Goal: Task Accomplishment & Management: Manage account settings

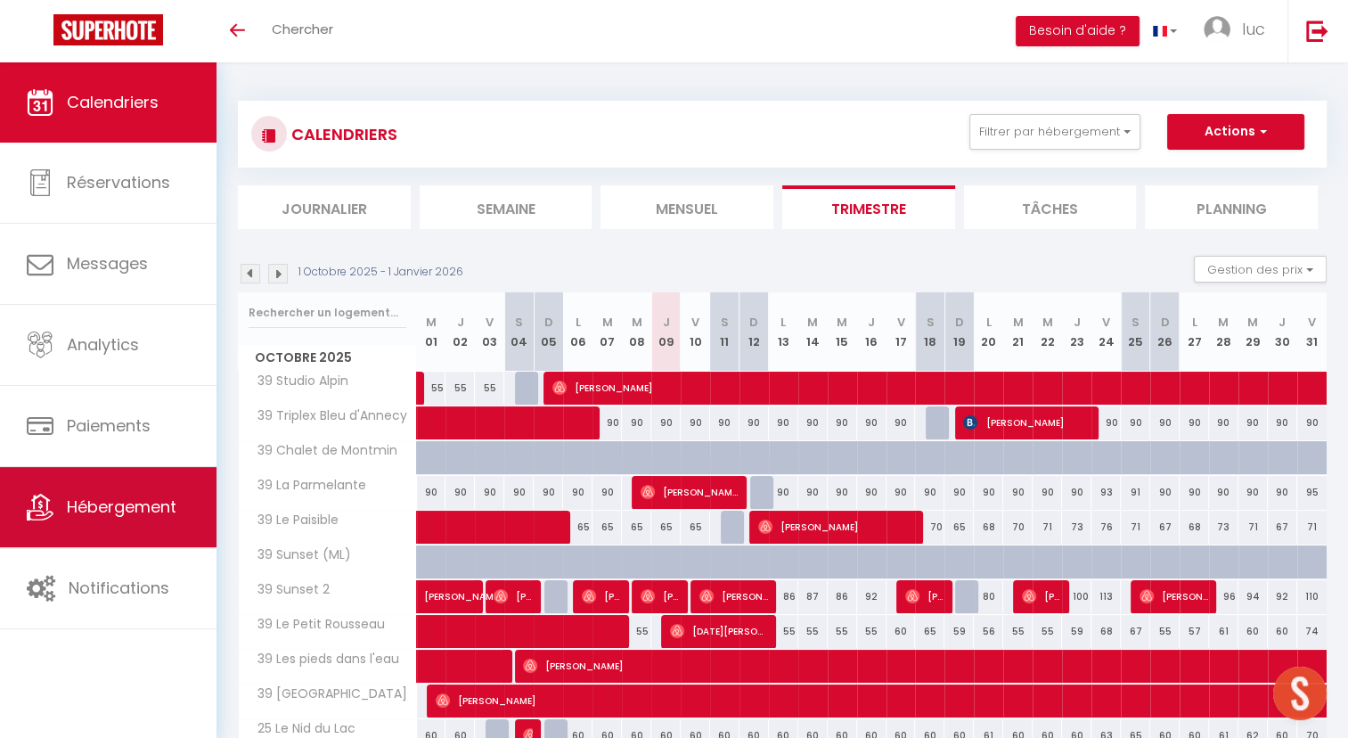
click at [171, 519] on link "Hébergement" at bounding box center [108, 507] width 217 height 80
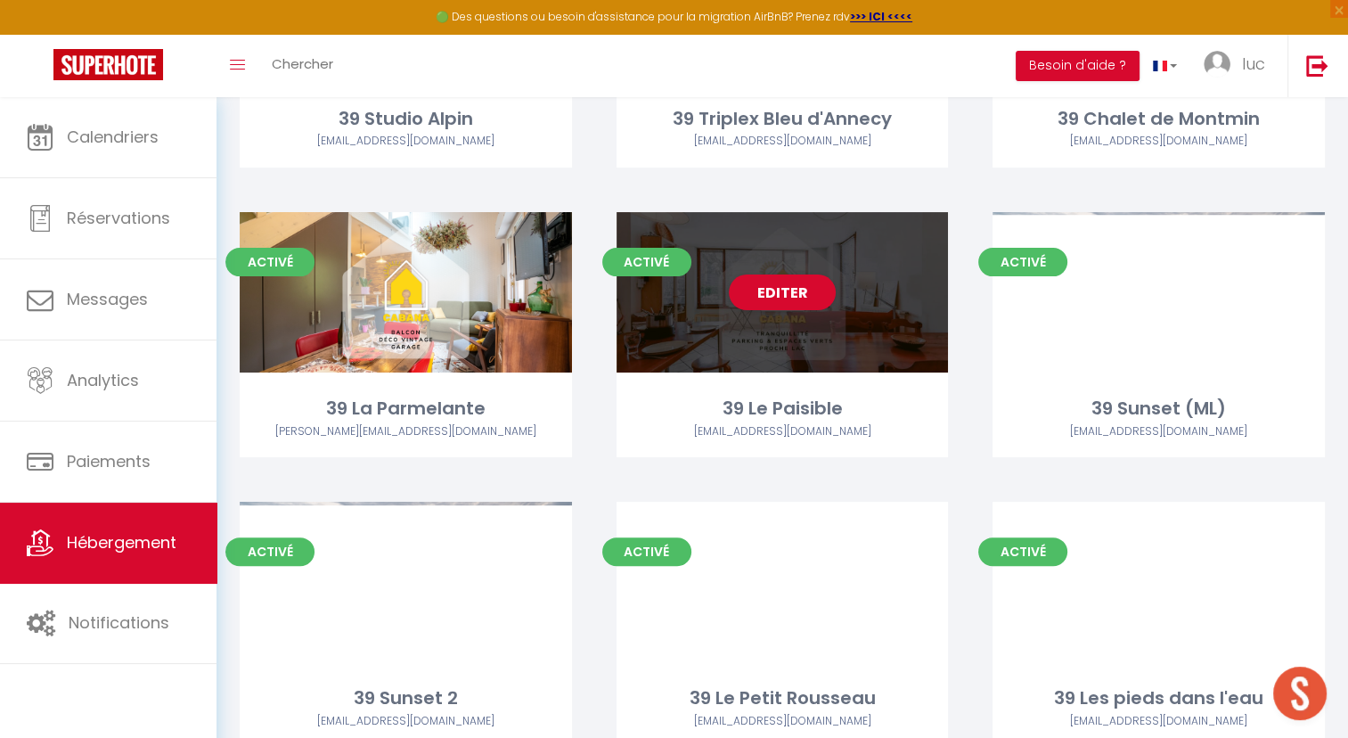
scroll to position [330, 0]
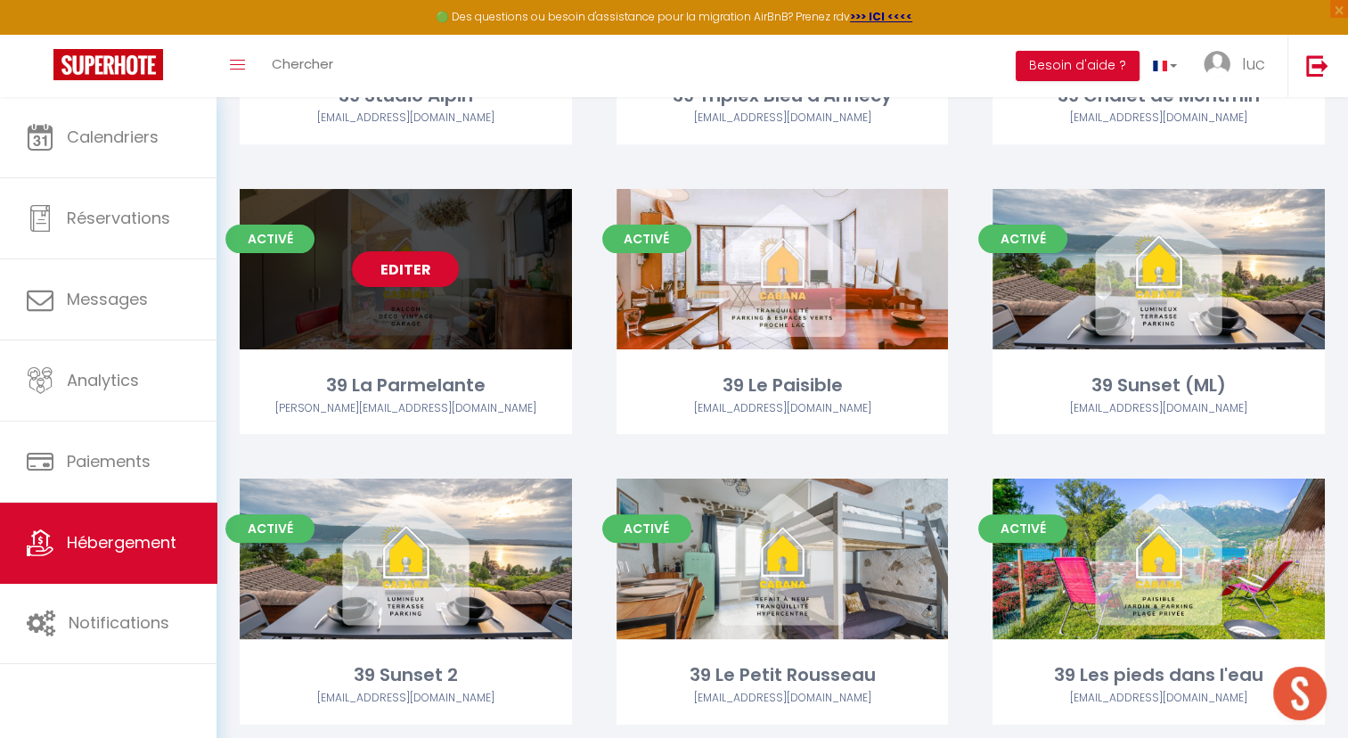
click at [393, 264] on link "Editer" at bounding box center [405, 269] width 107 height 36
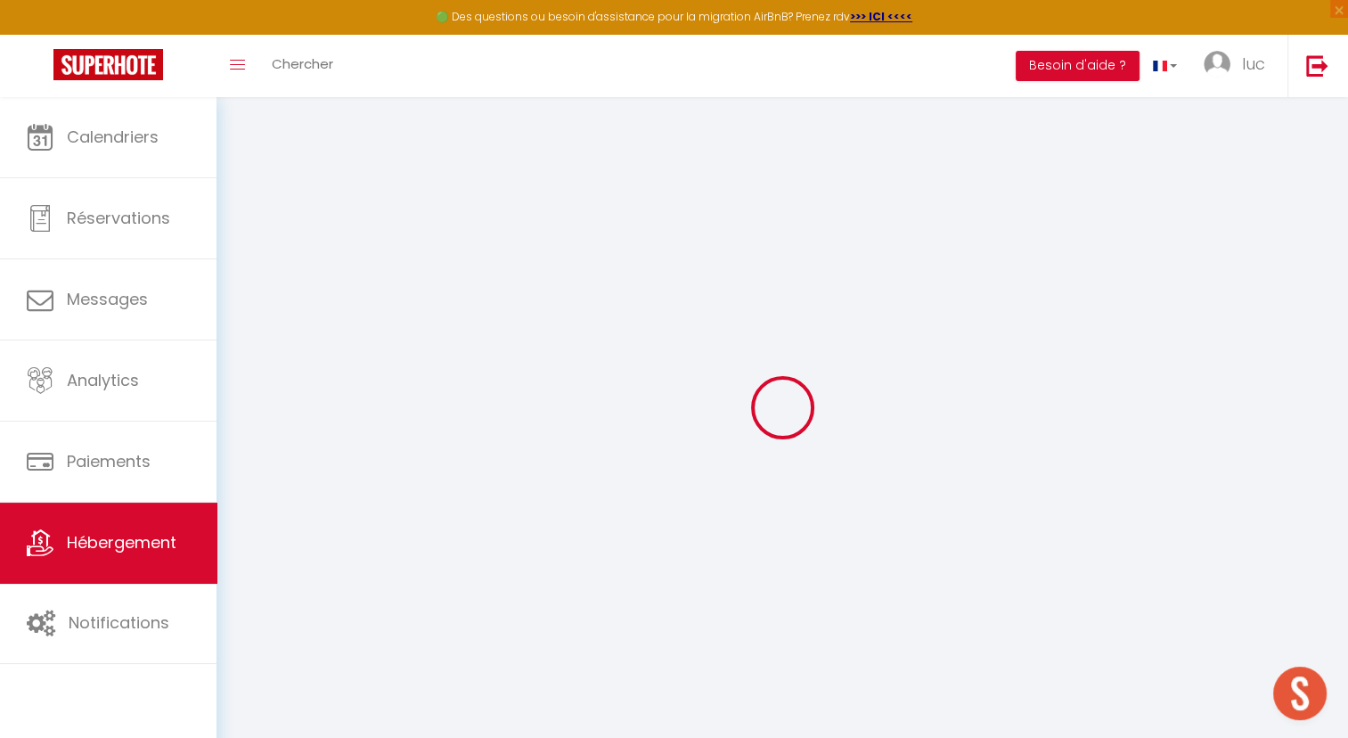
select select "+ 20 %"
select select "+ 40 %"
select select "20007-573969376428195177"
checkbox input "true"
checkbox input "false"
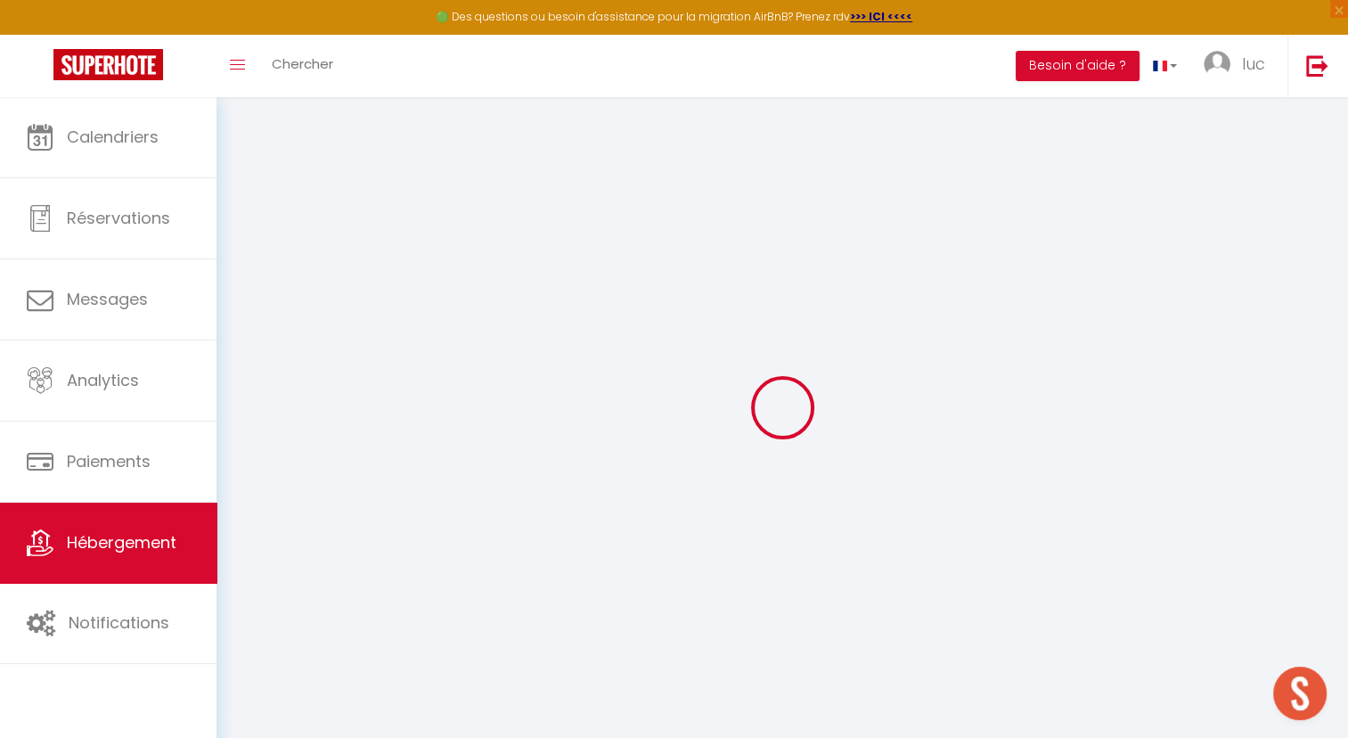
checkbox input "false"
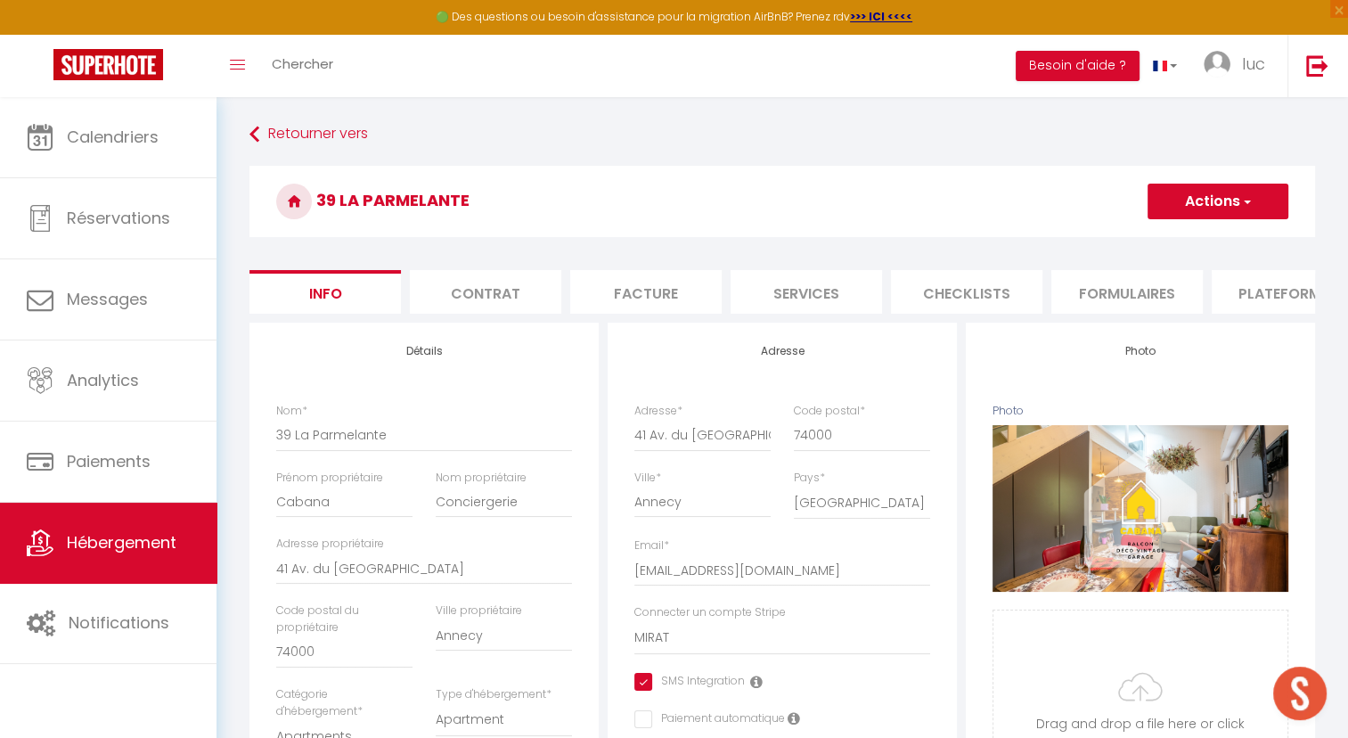
checkbox input "true"
checkbox input "false"
click at [1269, 274] on li "Plateformes" at bounding box center [1288, 292] width 152 height 44
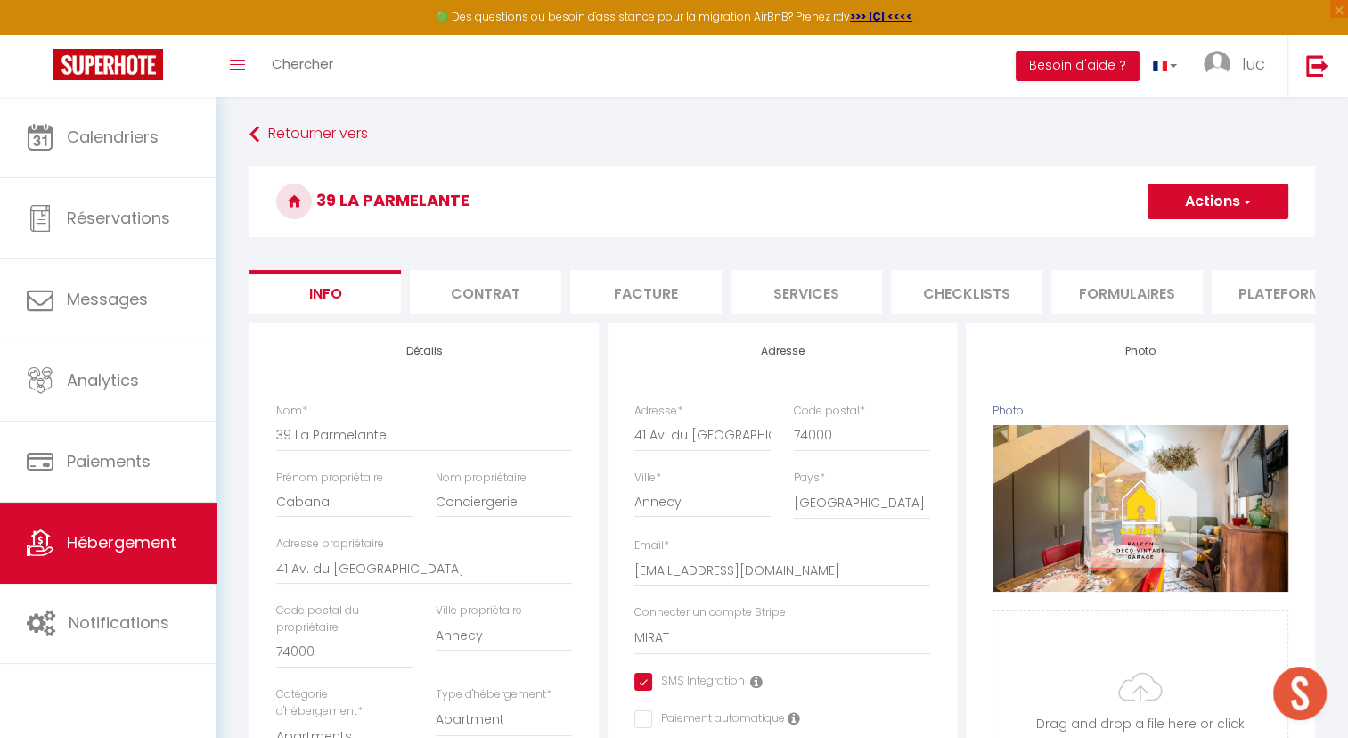
select select
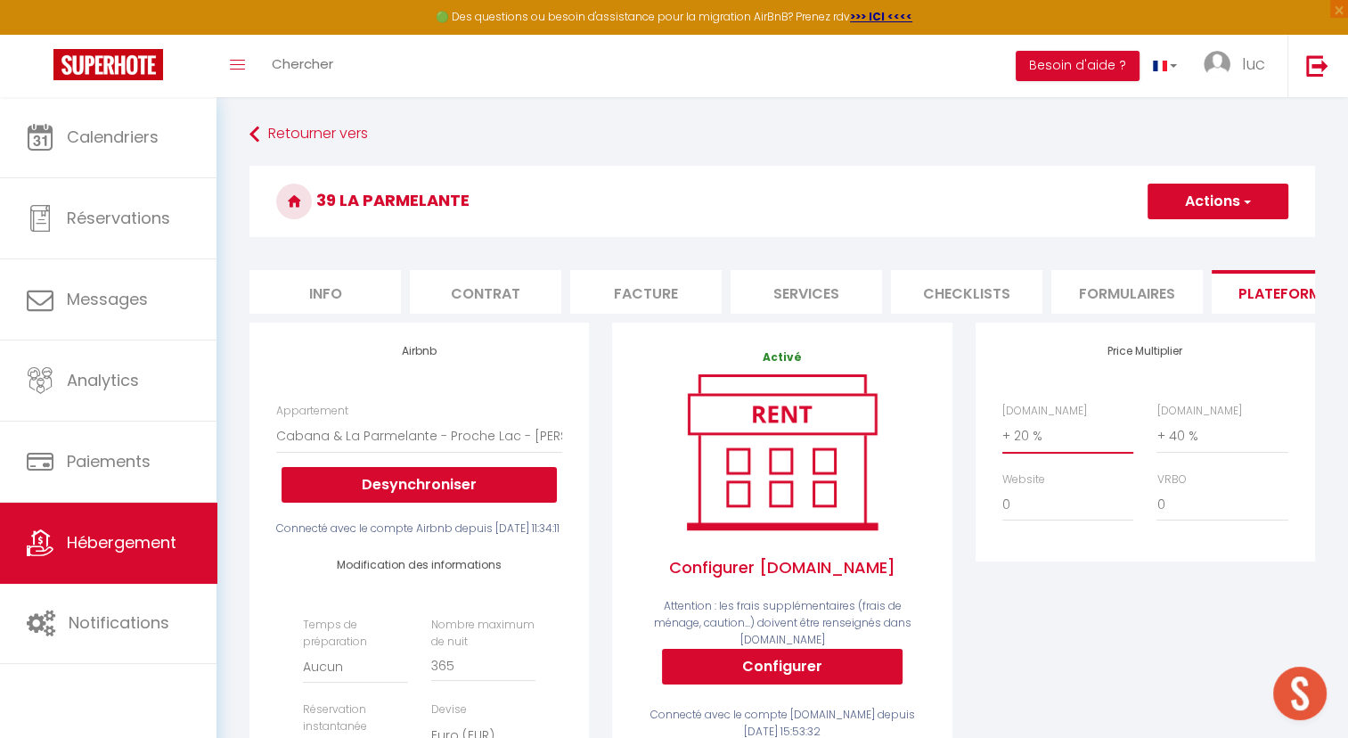
click at [1039, 447] on select "0 + 1 % + 2 % + 3 % + 4 % + 5 % + 6 % + 7 % + 8 % + 9 %" at bounding box center [1068, 436] width 131 height 34
select select "+ 22 %"
click at [1003, 432] on select "0 + 1 % + 2 % + 3 % + 4 % + 5 % + 6 % + 7 % + 8 % + 9 %" at bounding box center [1068, 436] width 131 height 34
select select
click at [1206, 203] on button "Actions" at bounding box center [1218, 202] width 141 height 36
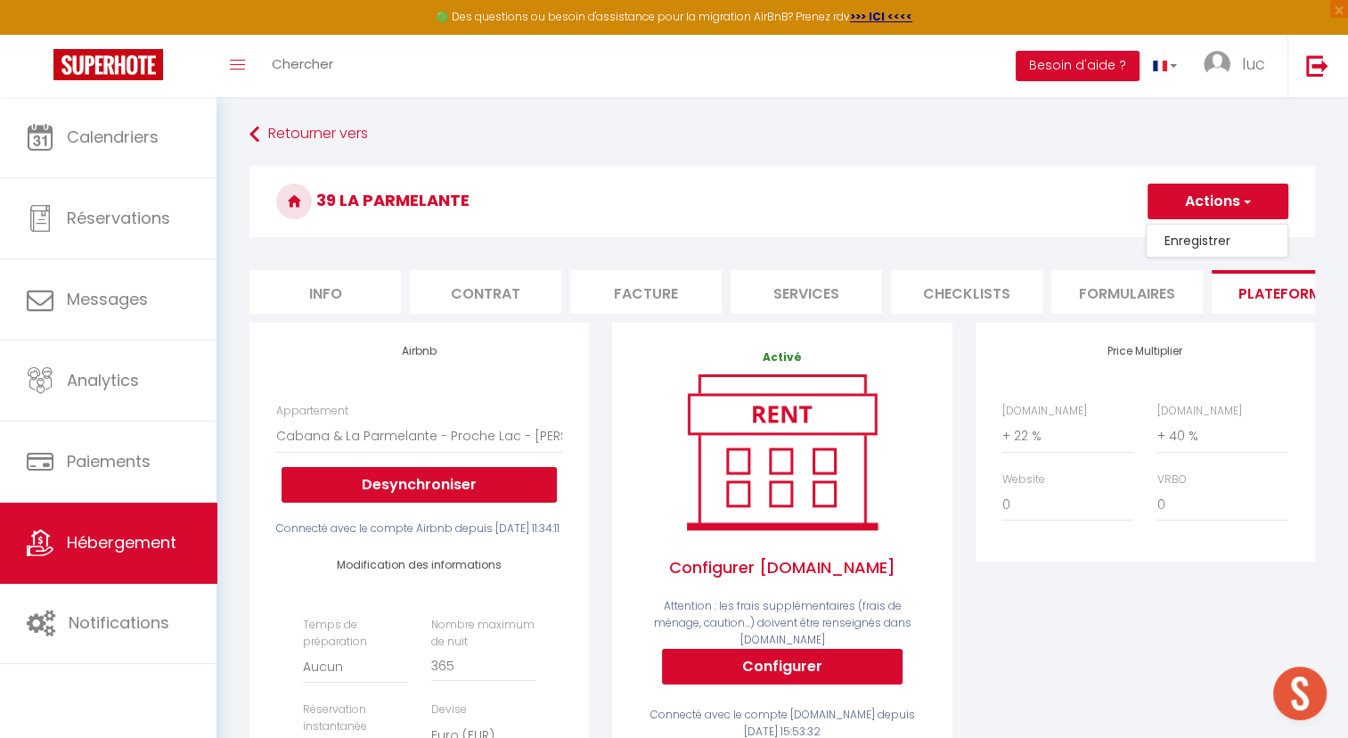
click at [1183, 245] on link "Enregistrer" at bounding box center [1217, 240] width 141 height 23
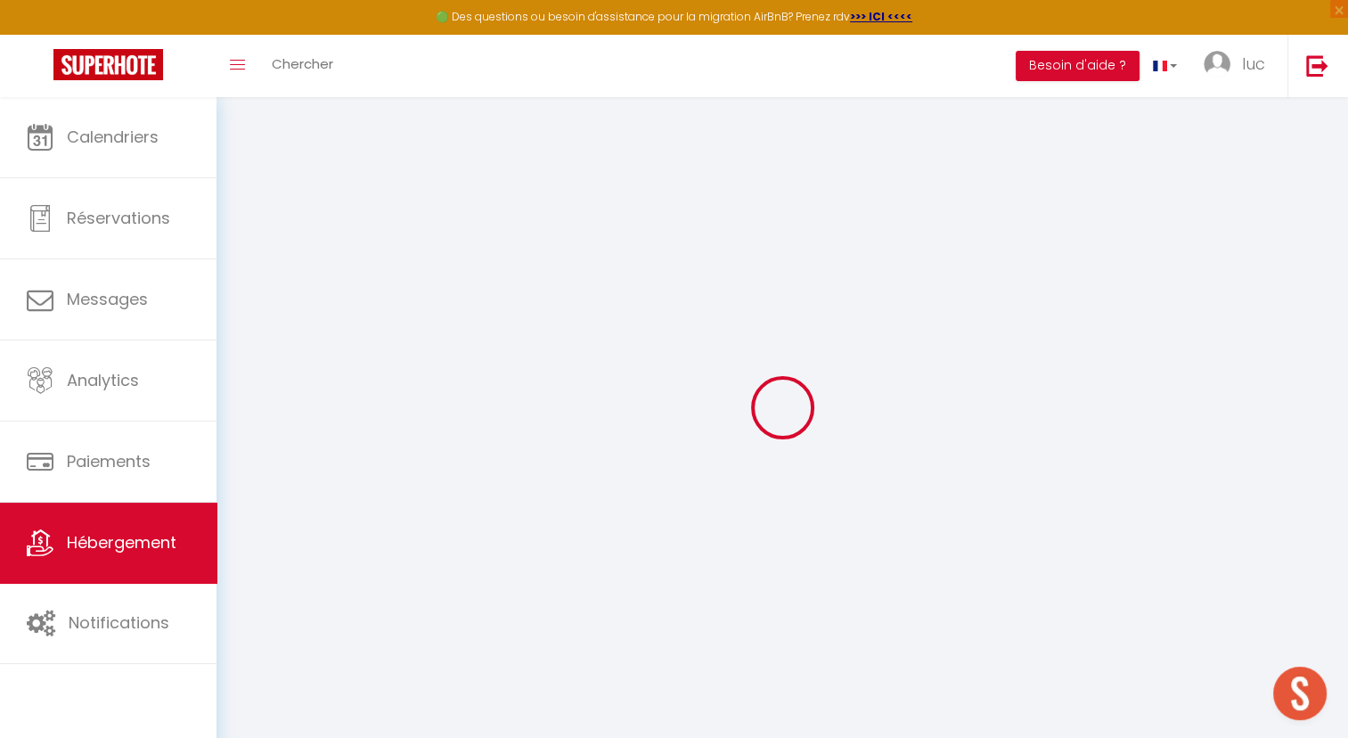
select select "well_reviewed_guests"
select select "EUR"
select select
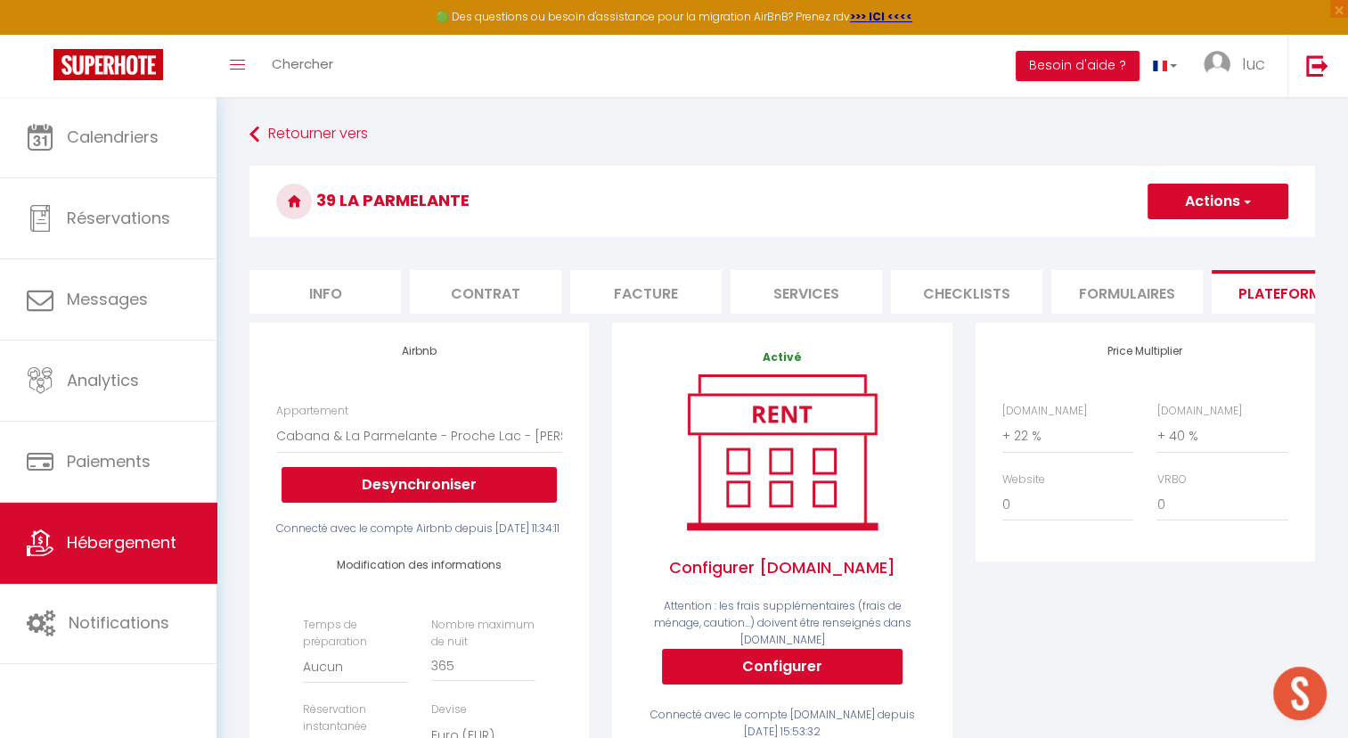
click at [1235, 207] on button "Actions" at bounding box center [1218, 202] width 141 height 36
click at [1173, 237] on link "Enregistrer" at bounding box center [1217, 240] width 141 height 23
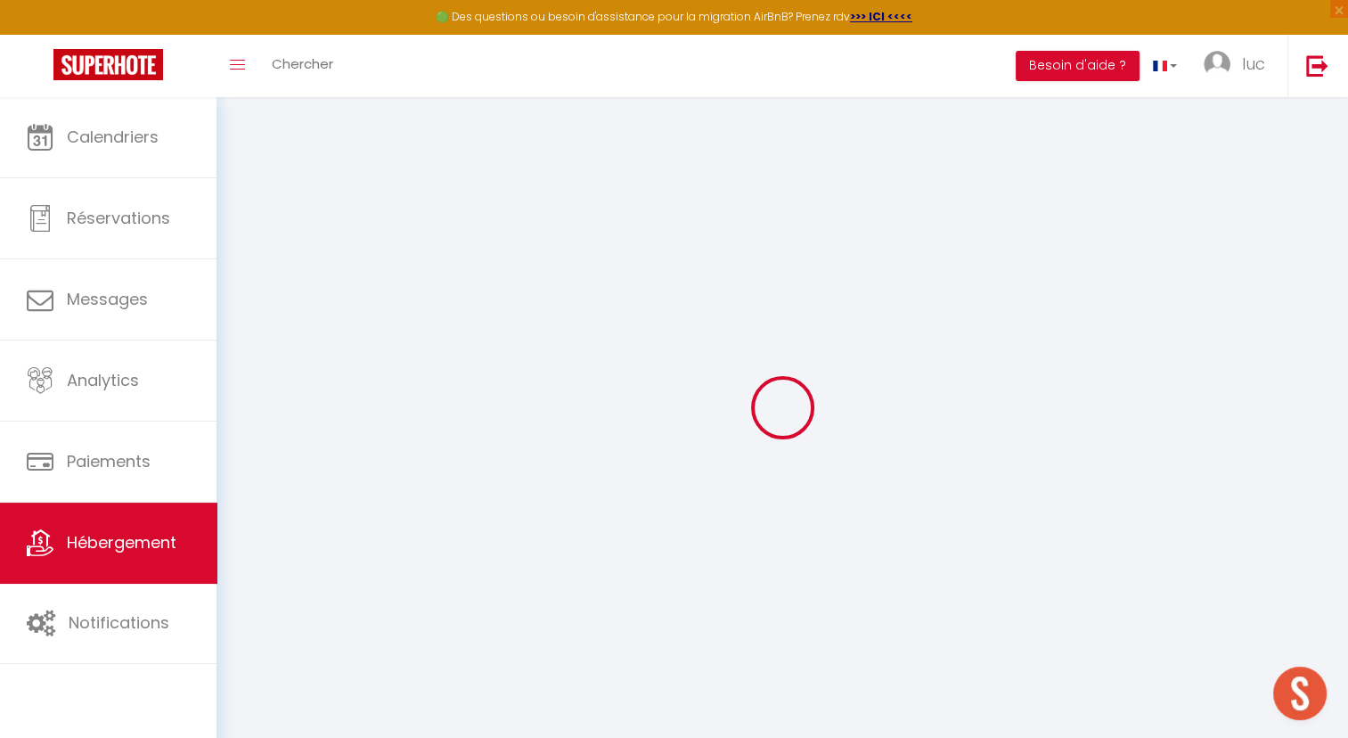
select select "well_reviewed_guests"
select select "EUR"
select select
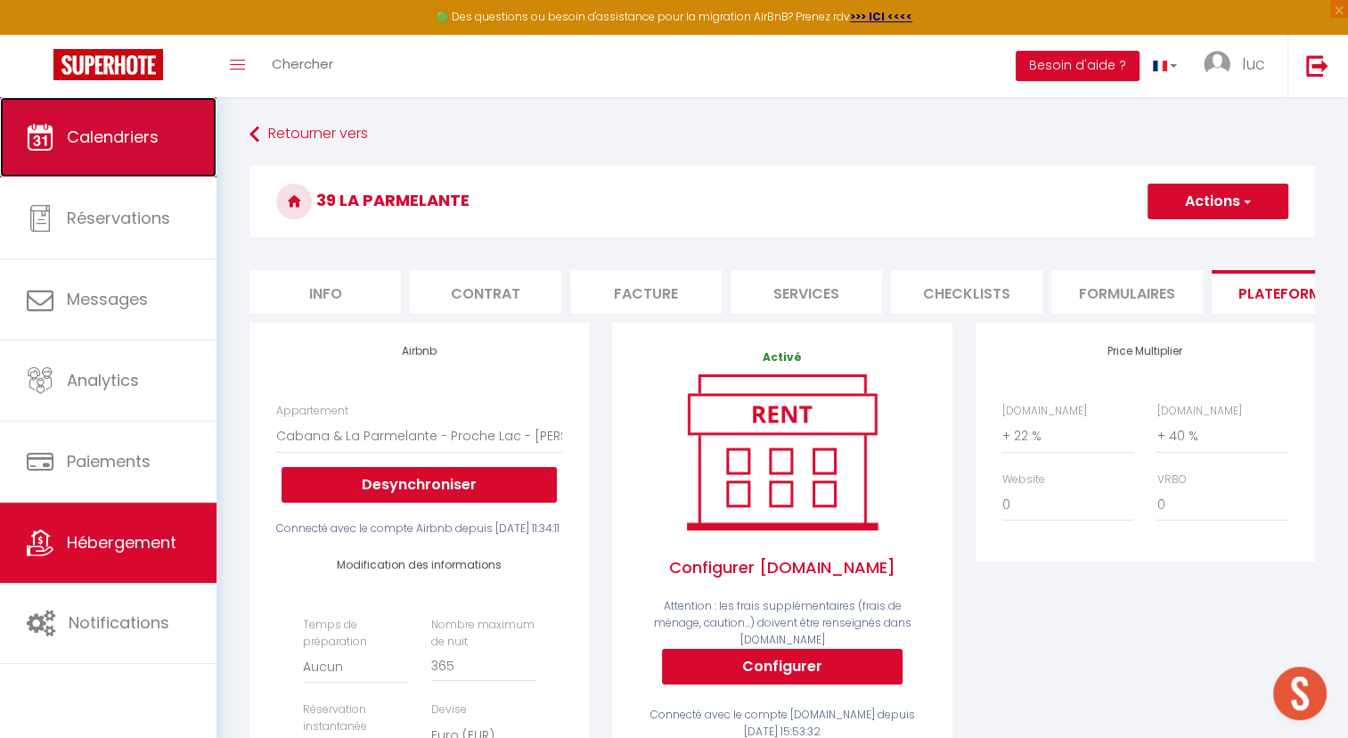
click at [144, 135] on span "Calendriers" at bounding box center [113, 137] width 92 height 22
